Goal: Task Accomplishment & Management: Manage account settings

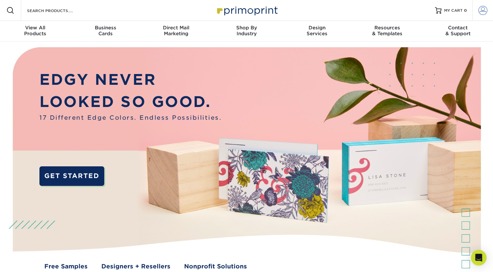
click at [482, 10] on span at bounding box center [482, 10] width 9 height 9
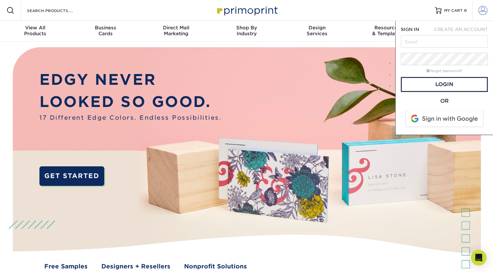
click at [482, 10] on span at bounding box center [482, 10] width 9 height 9
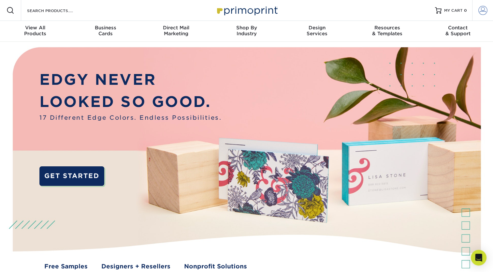
click at [482, 12] on span at bounding box center [482, 10] width 9 height 9
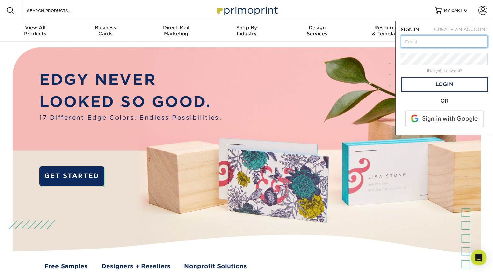
click at [441, 40] on input "text" at bounding box center [444, 41] width 87 height 12
type input "[PERSON_NAME][EMAIL_ADDRESS][PERSON_NAME][DOMAIN_NAME]"
click at [470, 31] on span "CREATE AN ACCOUNT" at bounding box center [461, 29] width 54 height 5
type input "[PERSON_NAME][EMAIL_ADDRESS][PERSON_NAME][DOMAIN_NAME]"
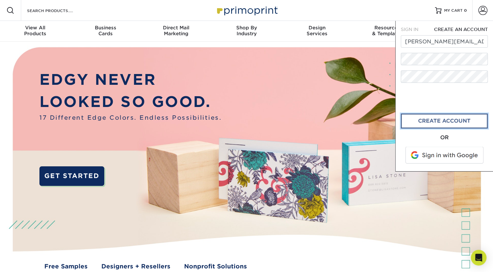
click at [438, 123] on link "create account" at bounding box center [444, 120] width 87 height 15
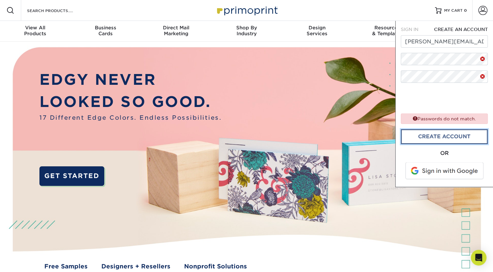
click at [442, 137] on link "create account" at bounding box center [444, 136] width 87 height 15
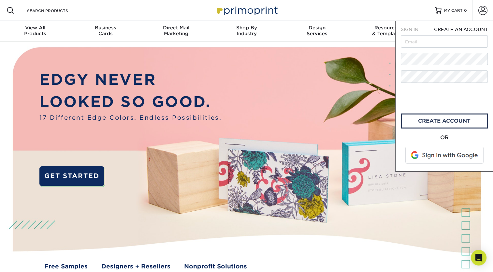
click at [293, 109] on img at bounding box center [247, 164] width 488 height 244
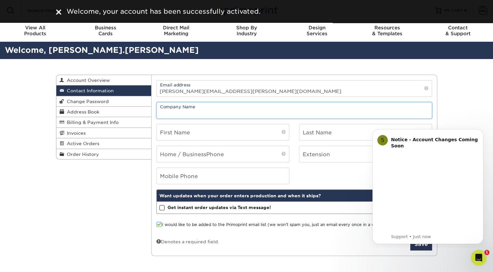
click at [213, 113] on input "text" at bounding box center [294, 110] width 275 height 16
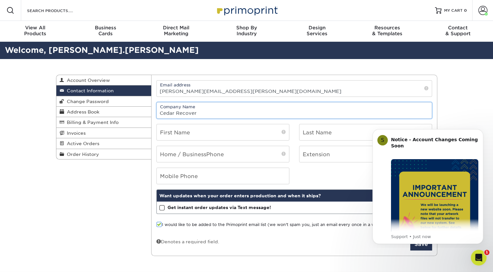
type input "Cedar Recover"
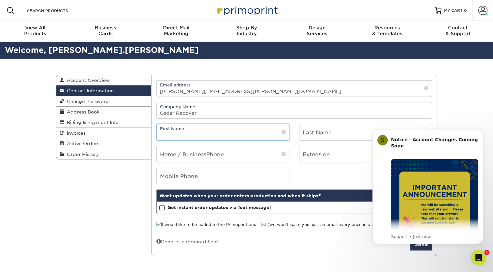
click at [231, 130] on input "text" at bounding box center [223, 132] width 132 height 16
type input "[PERSON_NAME]"
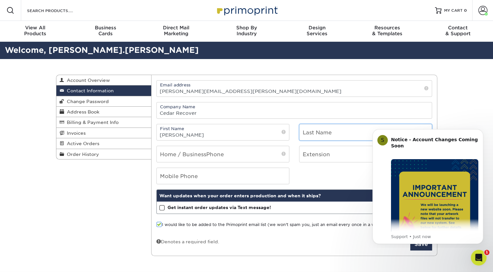
type input "[PERSON_NAME]"
click at [482, 134] on button "Dismiss notification" at bounding box center [481, 131] width 8 height 8
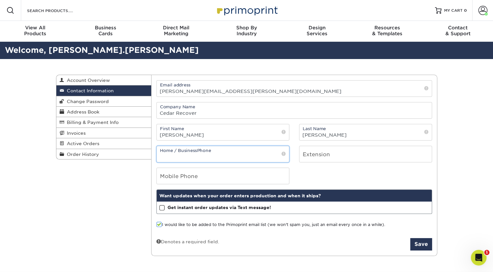
click at [272, 156] on input "tel" at bounding box center [223, 154] width 132 height 16
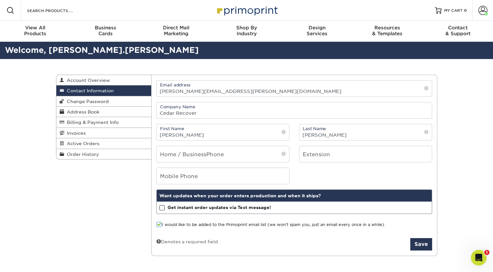
click at [350, 144] on form "Email address [PERSON_NAME][EMAIL_ADDRESS][PERSON_NAME][DOMAIN_NAME] Company Na…" at bounding box center [294, 165] width 276 height 170
click at [284, 154] on span at bounding box center [283, 153] width 4 height 7
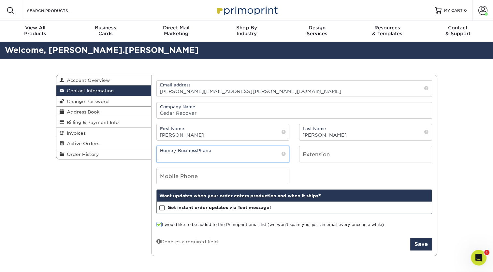
click at [270, 156] on input "tel" at bounding box center [223, 154] width 132 height 16
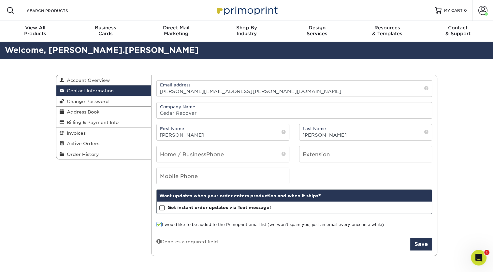
click at [285, 154] on span at bounding box center [283, 153] width 4 height 7
click at [301, 167] on div "Mobile Phone" at bounding box center [293, 175] width 285 height 17
